Goal: Find specific page/section: Find specific page/section

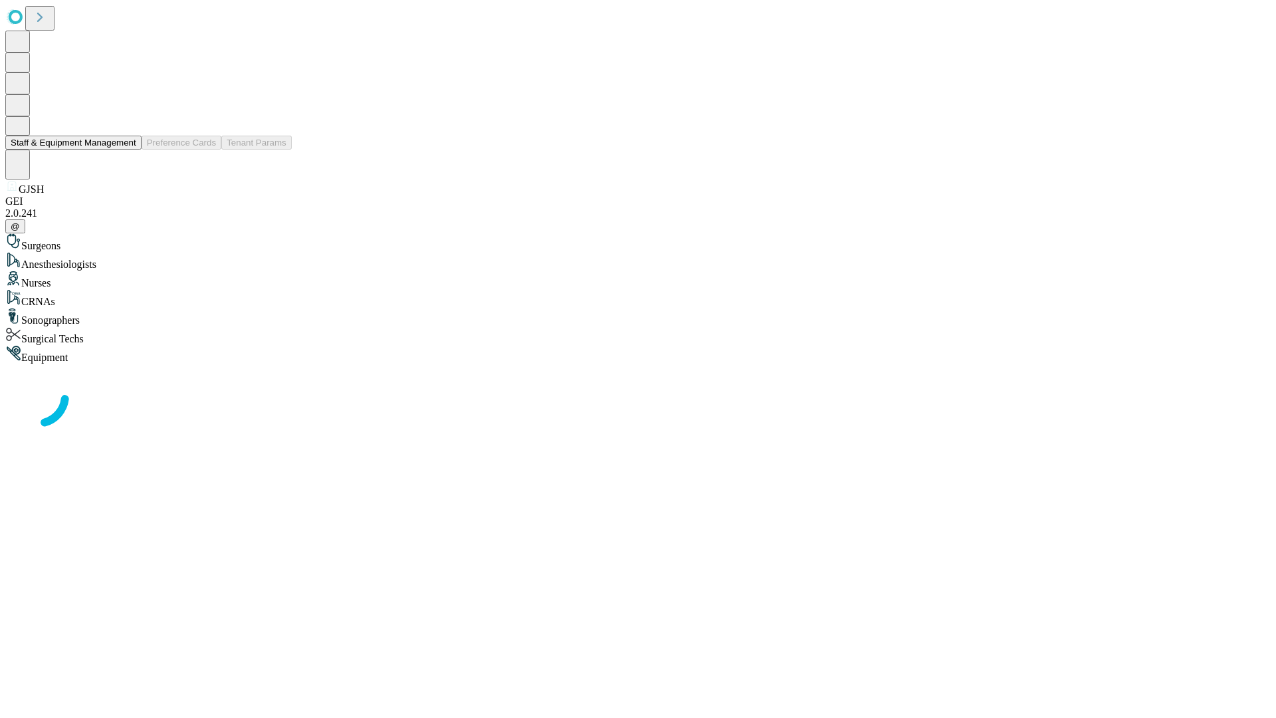
click at [127, 149] on button "Staff & Equipment Management" at bounding box center [73, 143] width 136 height 14
